Goal: Navigation & Orientation: Find specific page/section

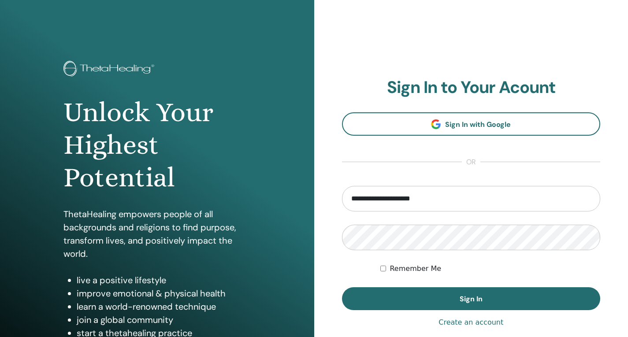
type input "**********"
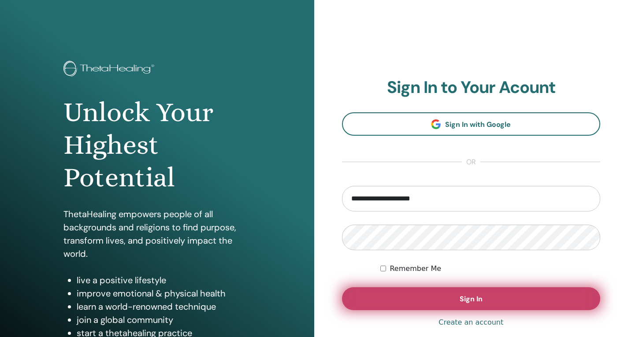
click at [391, 294] on button "Sign In" at bounding box center [471, 298] width 259 height 23
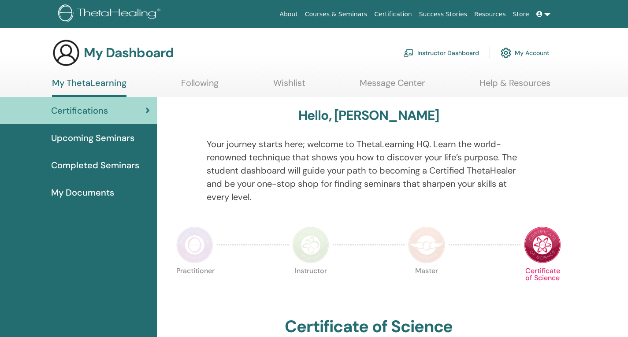
click at [391, 294] on div "Practitioner Instructor Master Certificate of Science" at bounding box center [369, 289] width 392 height 48
click at [118, 141] on span "Upcoming Seminars" at bounding box center [92, 137] width 83 height 13
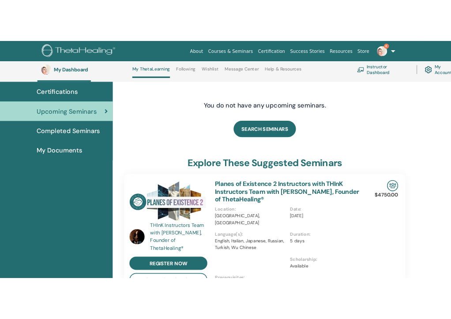
scroll to position [38, 0]
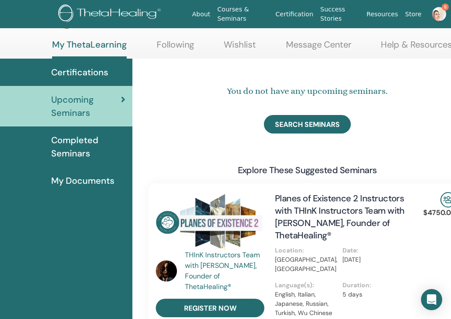
click at [1, 170] on link "My Documents" at bounding box center [66, 180] width 132 height 27
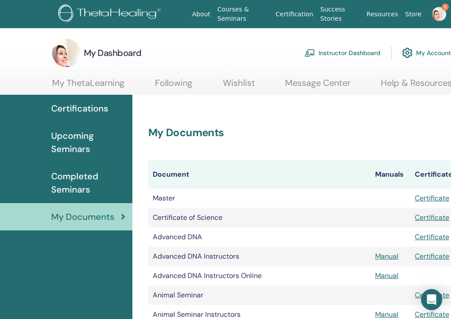
click at [23, 62] on section "My Dashboard Instructor Dashboard My Account My ThetaLearning Following Wishlis…" at bounding box center [264, 67] width 529 height 56
